Goal: Transaction & Acquisition: Book appointment/travel/reservation

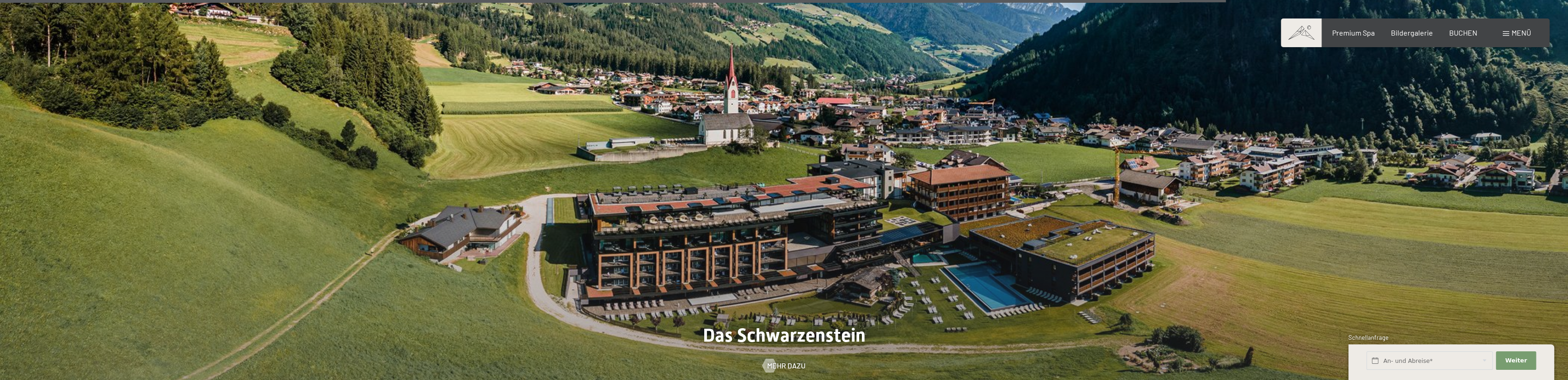
scroll to position [5598, 0]
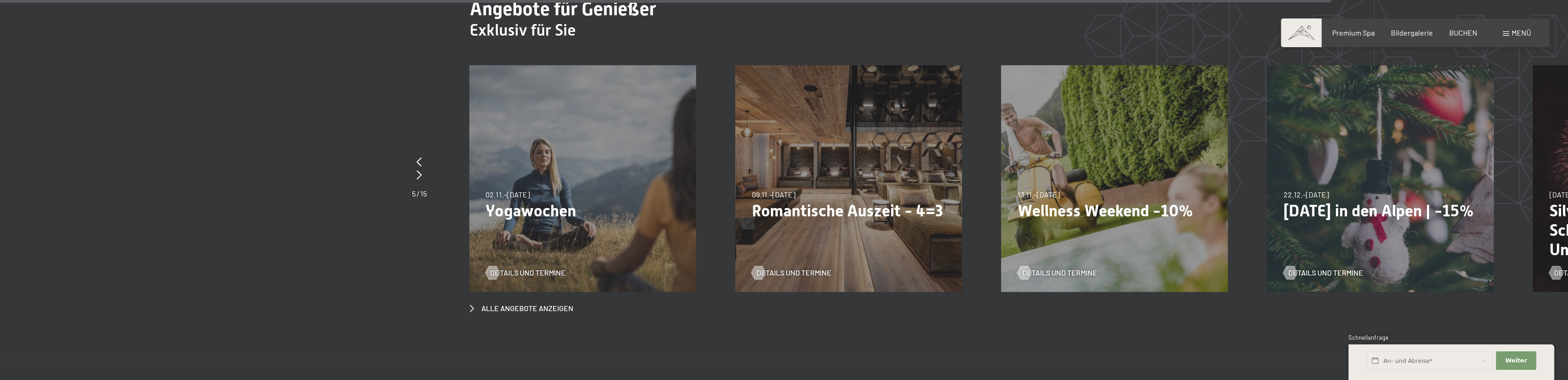
scroll to position [6014, 0]
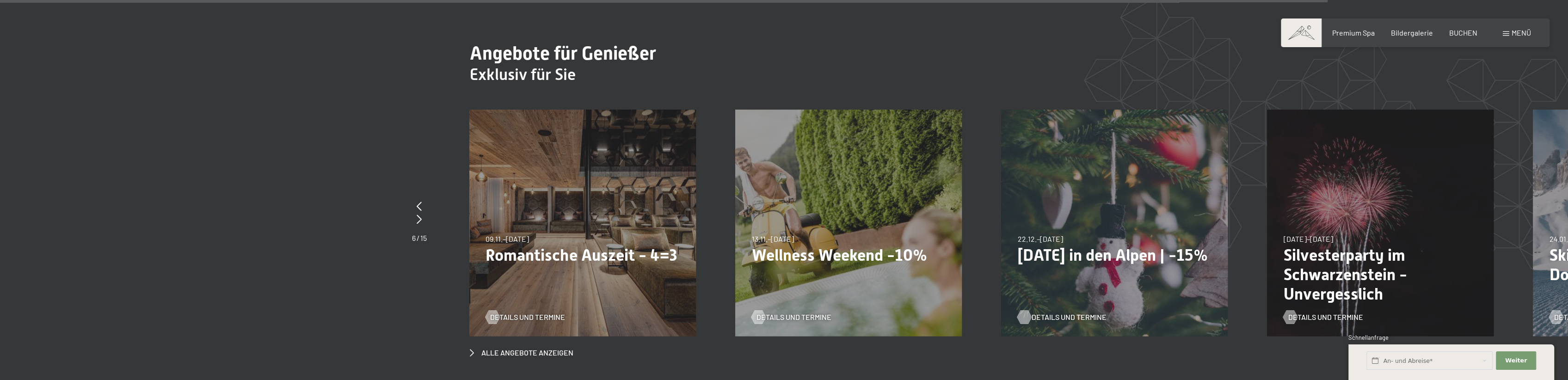
click at [1060, 312] on span "Details und Termine" at bounding box center [1068, 317] width 75 height 10
